Goal: Communication & Community: Answer question/provide support

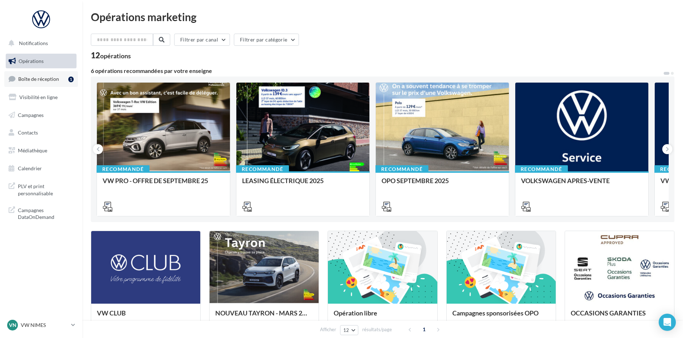
click at [26, 82] on link "Boîte de réception 1" at bounding box center [41, 78] width 74 height 15
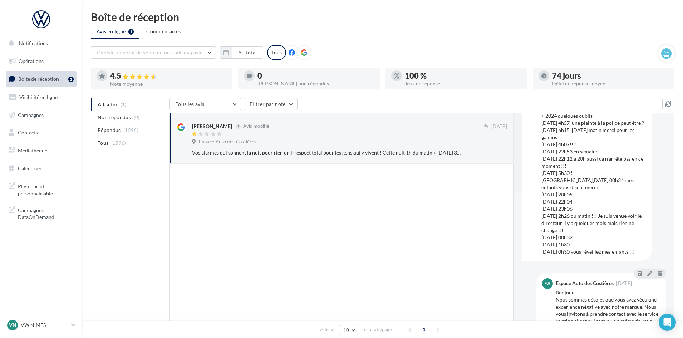
scroll to position [188, 0]
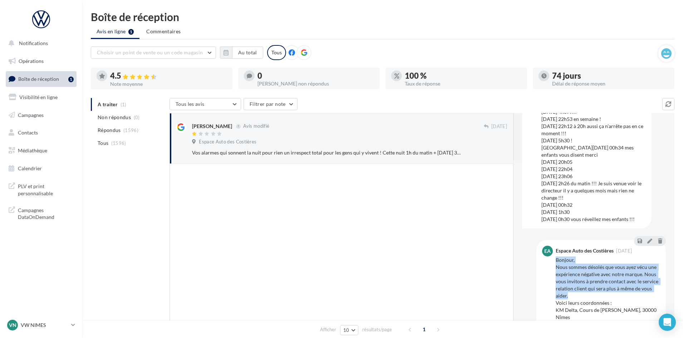
drag, startPoint x: 556, startPoint y: 260, endPoint x: 581, endPoint y: 296, distance: 44.1
click at [581, 296] on div "Bonjour, Nous sommes désolés que vous ayez vécu une expérience négative avec no…" at bounding box center [608, 292] width 104 height 72
copy div "Bonjour, Nous sommes désolés que vous ayez vécu une expérience négative avec no…"
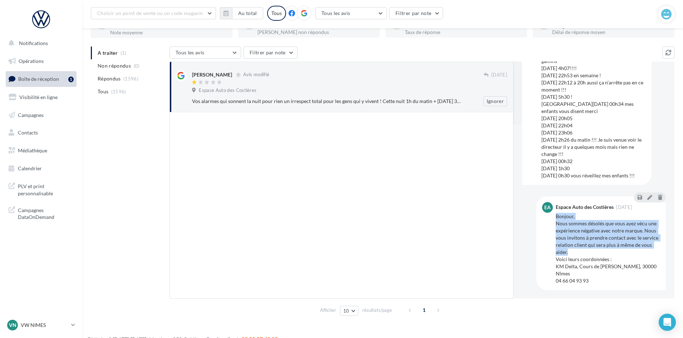
scroll to position [178, 0]
